Goal: Task Accomplishment & Management: Manage account settings

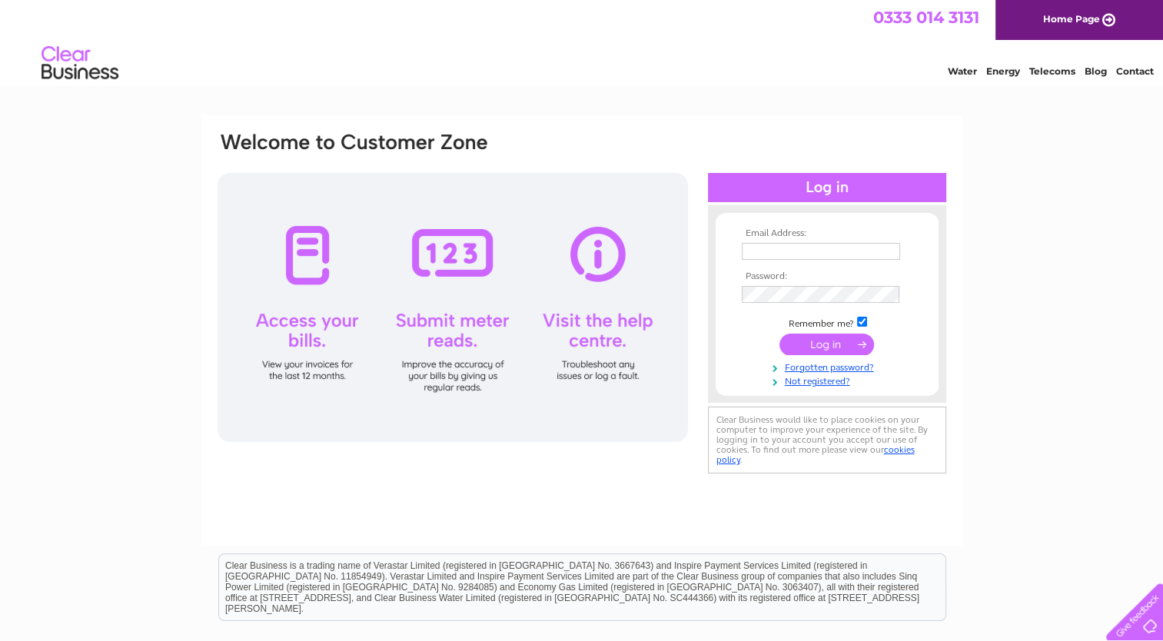
type input "[DOMAIN_NAME][EMAIL_ADDRESS][DOMAIN_NAME]"
click at [815, 346] on input "submit" at bounding box center [826, 345] width 95 height 22
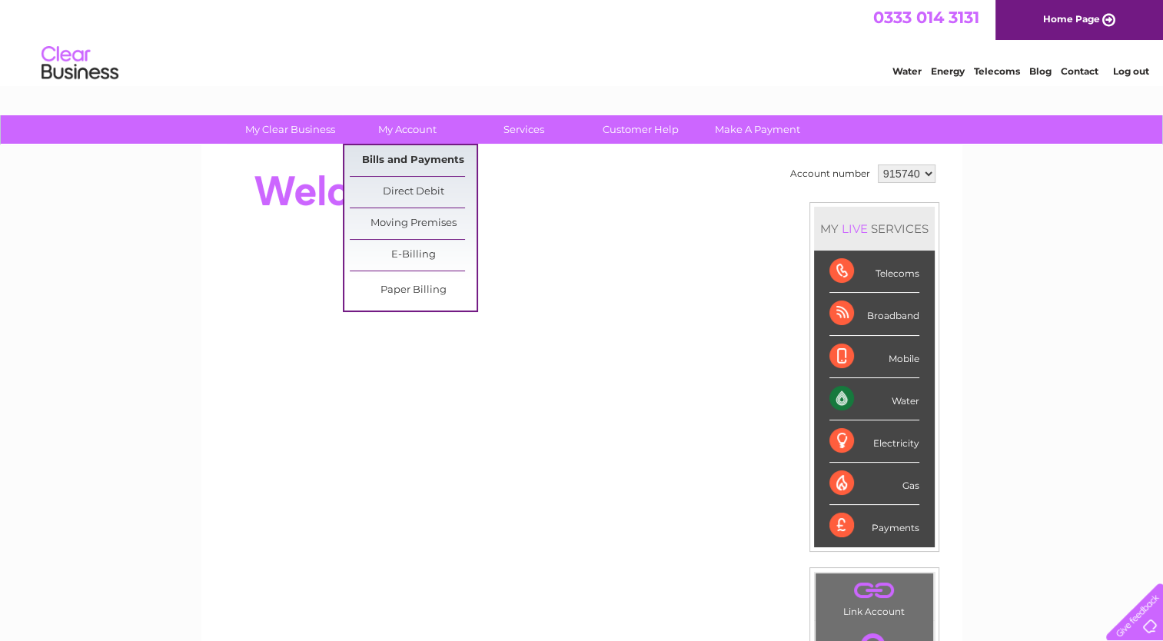
click at [418, 164] on link "Bills and Payments" at bounding box center [413, 160] width 127 height 31
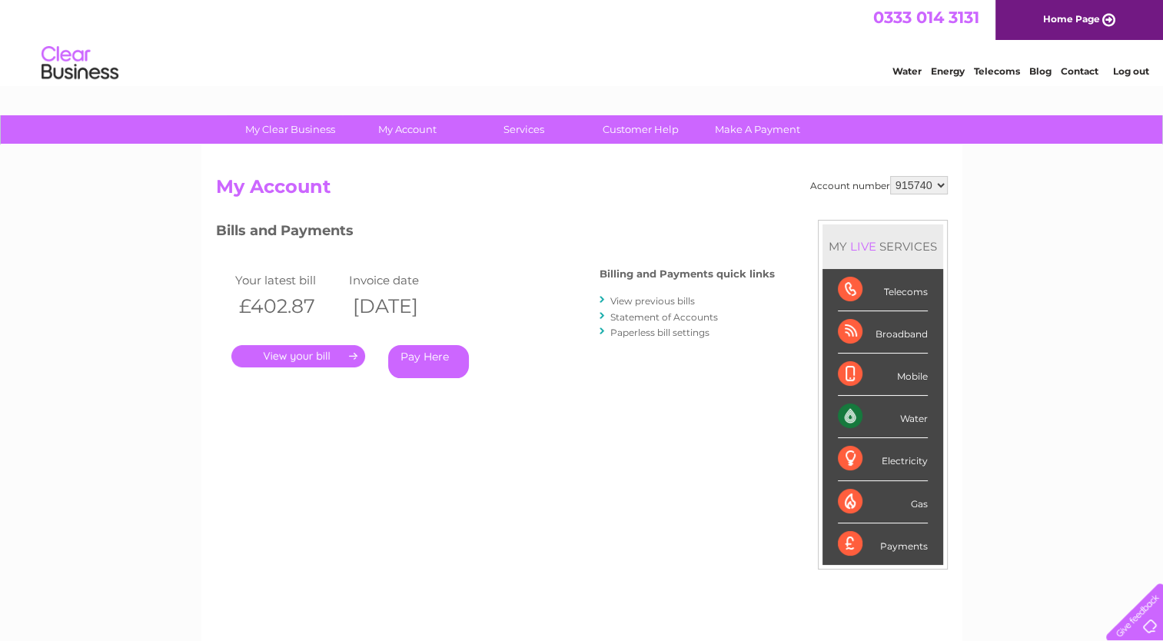
click at [297, 357] on link "." at bounding box center [298, 356] width 134 height 22
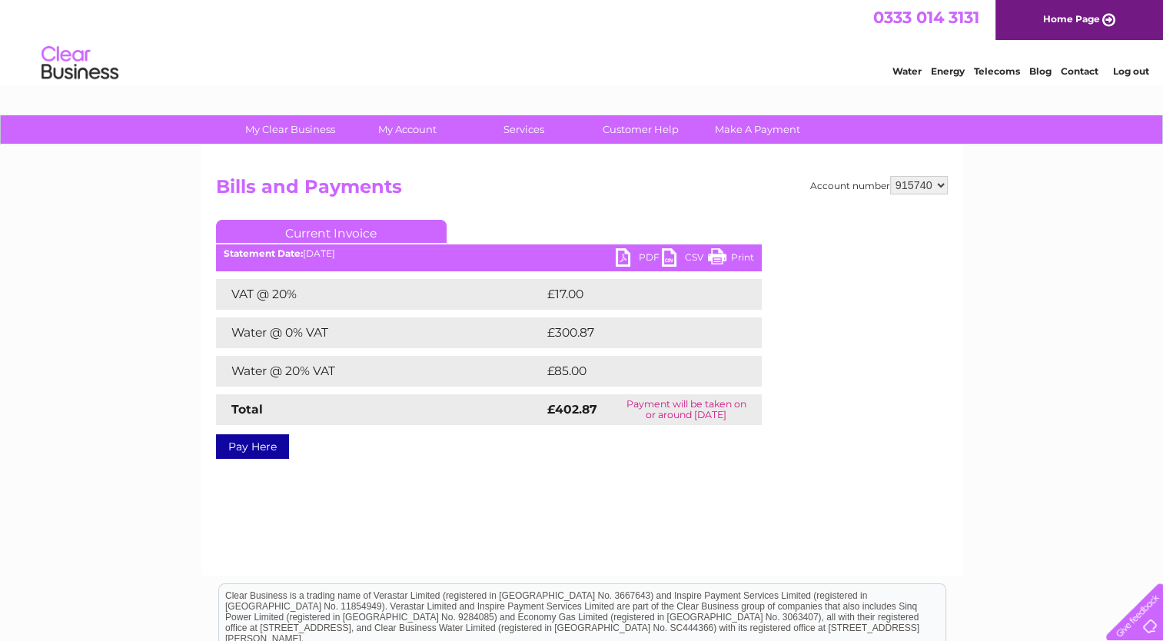
click at [639, 257] on link "PDF" at bounding box center [639, 259] width 46 height 22
